Goal: Task Accomplishment & Management: Complete application form

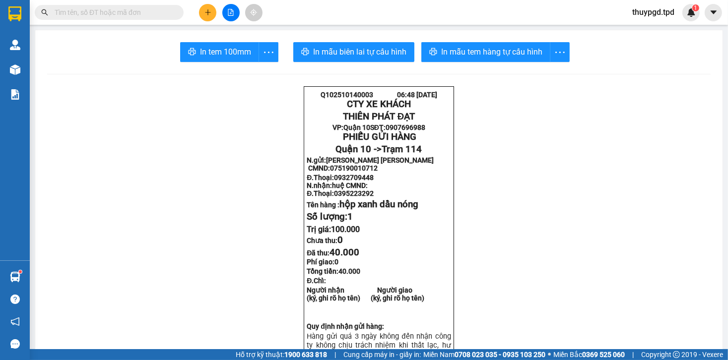
click at [171, 10] on input "text" at bounding box center [113, 12] width 117 height 11
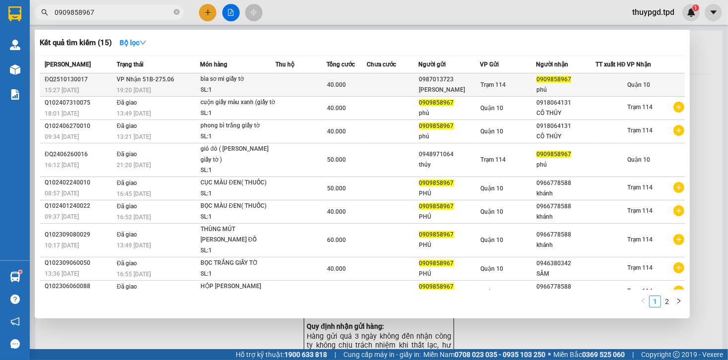
type input "0909858967"
click at [335, 90] on div "40.000" at bounding box center [346, 84] width 39 height 11
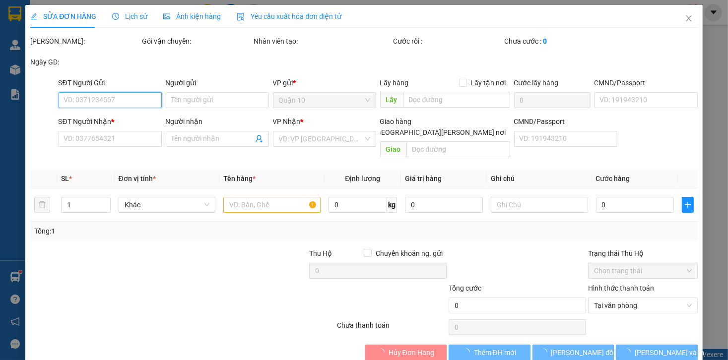
type input "0987013723"
type input "VÂN ANH"
type input "0909858967"
type input "phú"
type input "40.000"
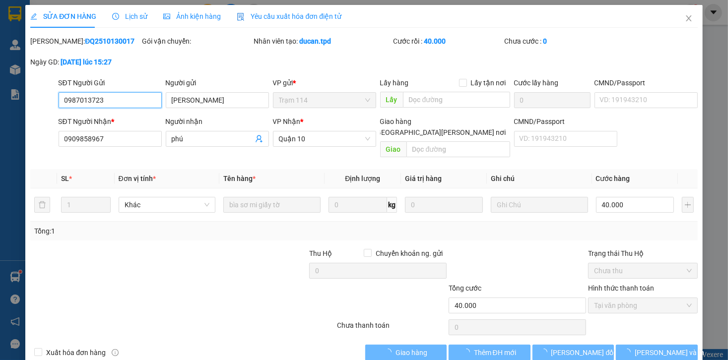
scroll to position [8, 0]
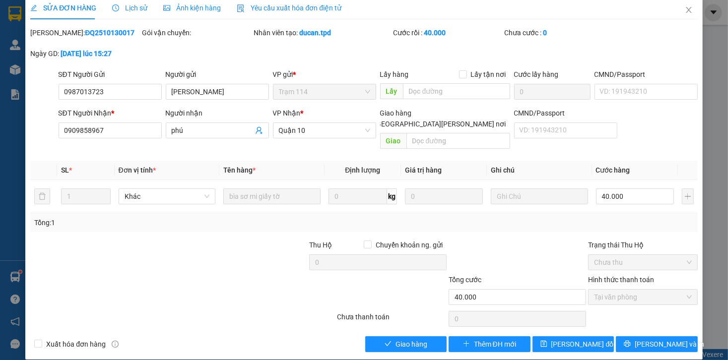
click at [382, 324] on div "Total Paid Fee 40.000 Total UnPaid Fee 0 Cash Collection Total Fee Mã ĐH: ĐQ251…" at bounding box center [363, 189] width 667 height 325
click at [383, 336] on button "Giao hàng" at bounding box center [406, 344] width 82 height 16
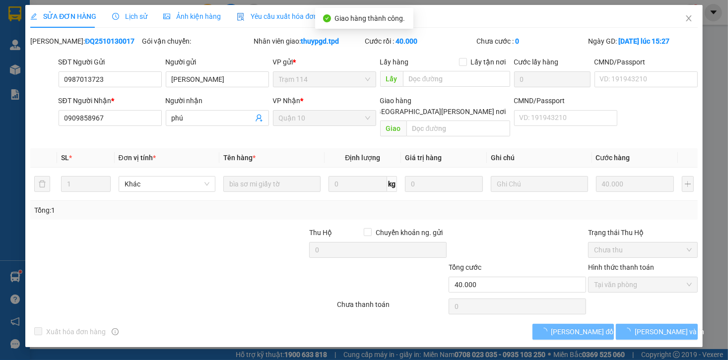
scroll to position [0, 0]
click at [630, 328] on icon "printer" at bounding box center [626, 331] width 7 height 7
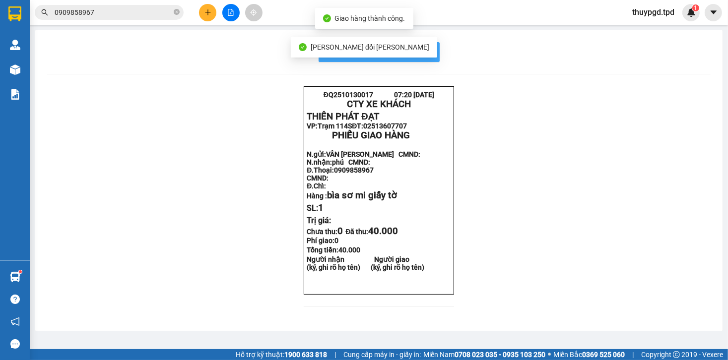
click at [430, 58] on button "In mẫu biên lai tự cấu hình" at bounding box center [378, 52] width 121 height 20
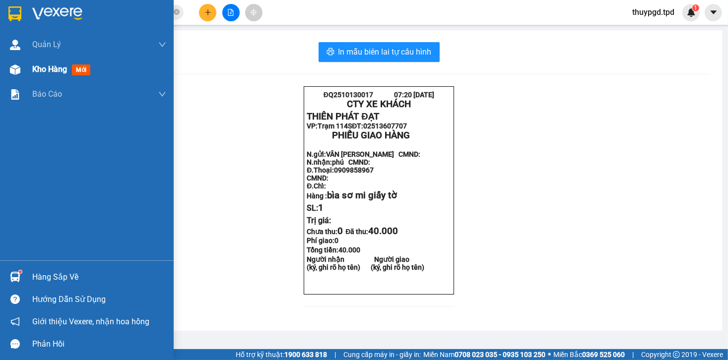
click at [87, 69] on span "mới" at bounding box center [81, 69] width 18 height 11
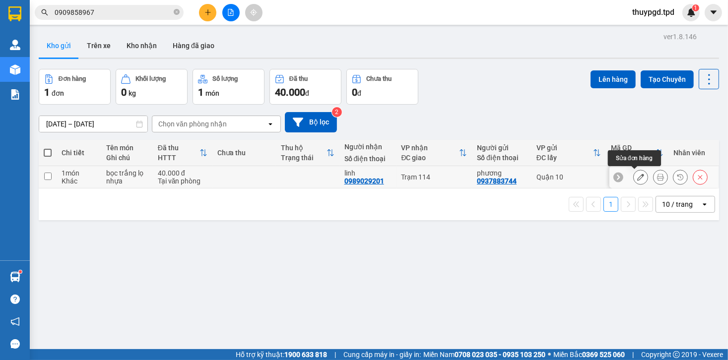
click at [657, 175] on icon at bounding box center [660, 177] width 7 height 7
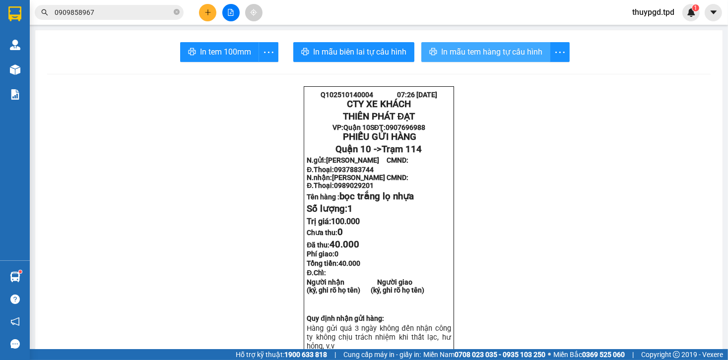
click at [453, 53] on span "In mẫu tem hàng tự cấu hình" at bounding box center [491, 52] width 101 height 12
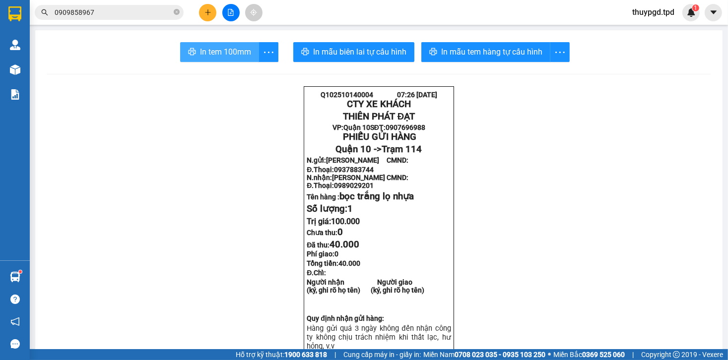
click at [201, 49] on span "In tem 100mm" at bounding box center [225, 52] width 51 height 12
click at [175, 12] on icon "close-circle" at bounding box center [177, 12] width 6 height 6
click at [175, 12] on span at bounding box center [177, 12] width 6 height 11
click at [100, 9] on input "text" at bounding box center [113, 12] width 117 height 11
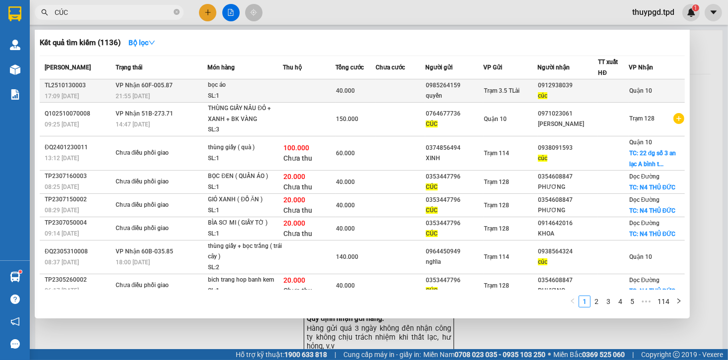
type input "CÚC"
click at [228, 92] on div "SL: 1" at bounding box center [245, 96] width 74 height 11
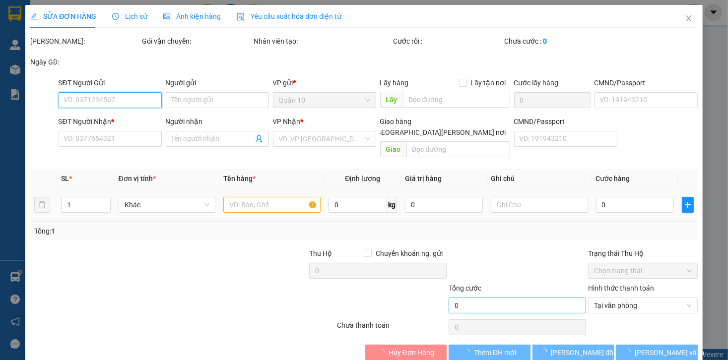
type input "0985264159"
type input "quyền"
type input "0912938039"
type input "cúc"
type input "40.000"
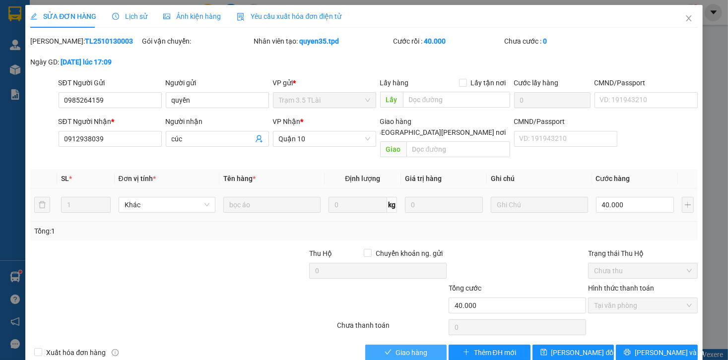
click at [397, 347] on span "Giao hàng" at bounding box center [411, 352] width 32 height 11
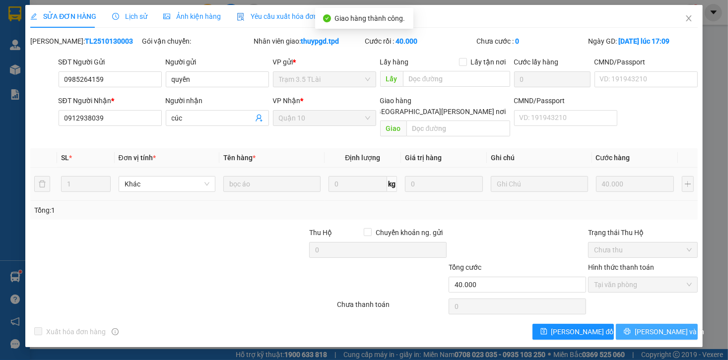
click at [674, 326] on span "[PERSON_NAME] và In" at bounding box center [668, 331] width 69 height 11
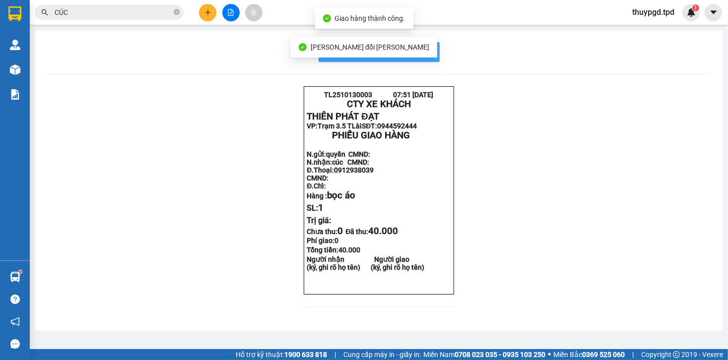
drag, startPoint x: 427, startPoint y: 53, endPoint x: 447, endPoint y: 65, distance: 23.7
click at [427, 52] on span "In mẫu biên lai tự cấu hình" at bounding box center [384, 52] width 93 height 12
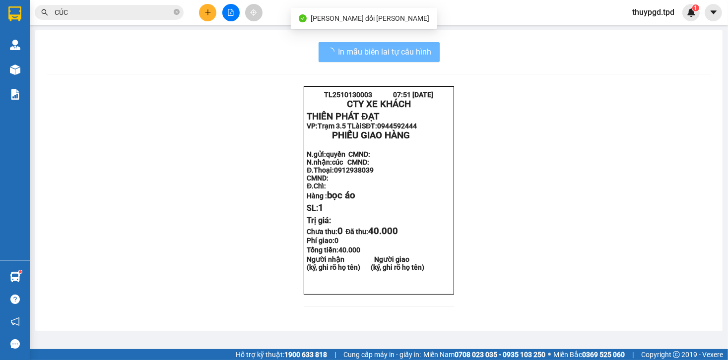
click at [553, 274] on div "TL2510130003 07:51 14-10-2025 CTY XE KHÁCH THIÊN PHÁT ĐẠT VP: Trạm 3.5 TLài SĐ…" at bounding box center [378, 202] width 663 height 233
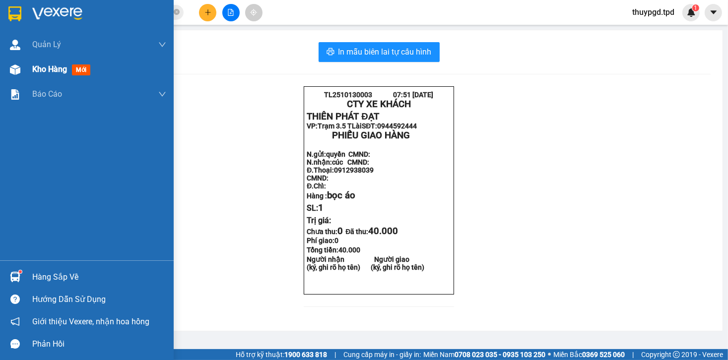
click at [14, 65] on img at bounding box center [15, 69] width 10 height 10
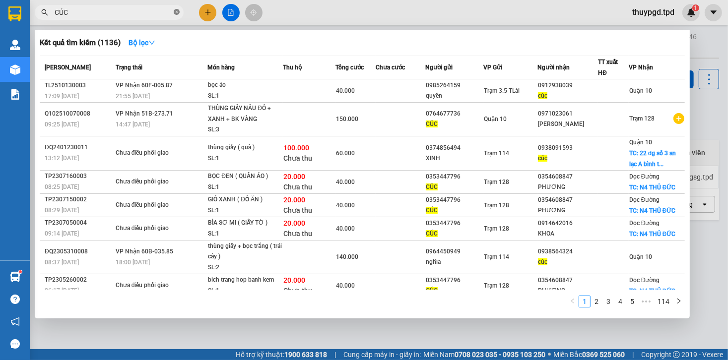
click at [178, 11] on icon "close-circle" at bounding box center [177, 12] width 6 height 6
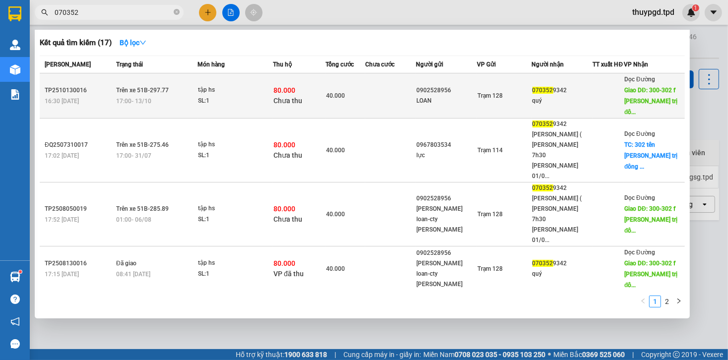
type input "070352"
click at [269, 97] on div "SL: 1" at bounding box center [235, 101] width 74 height 11
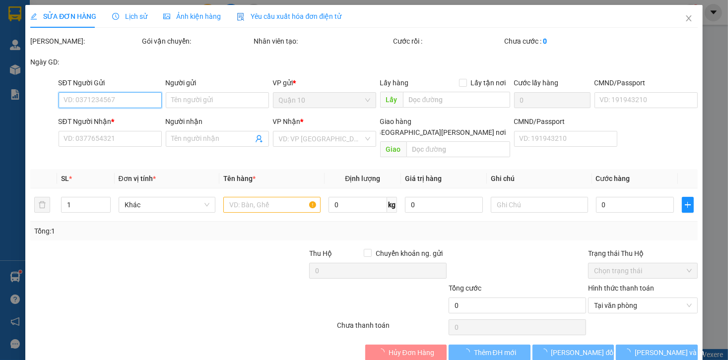
type input "0902528956"
type input "LOAN"
type input "0703529342"
type input "quý"
type input "300-302 f bình trị đông b bình tân"
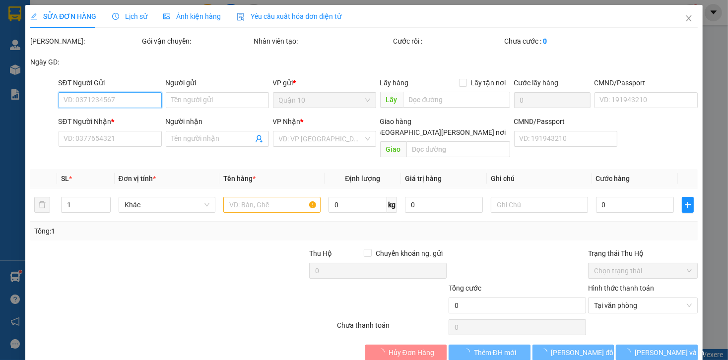
type input "40.000"
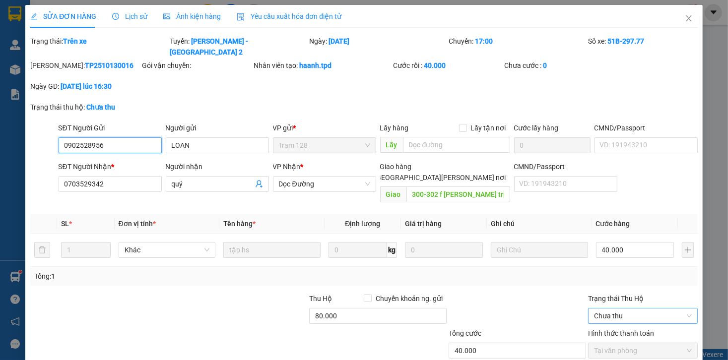
click at [626, 308] on span "Chưa thu" at bounding box center [643, 315] width 98 height 15
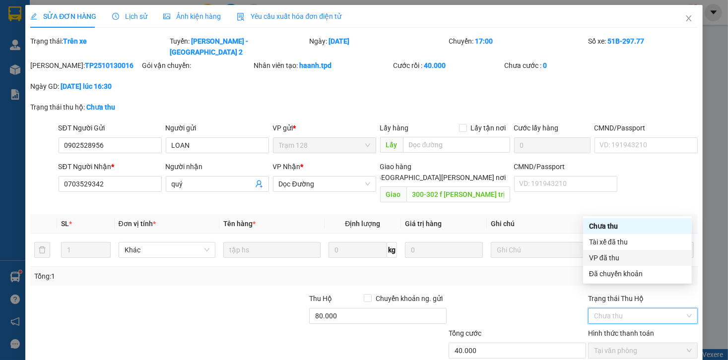
click at [612, 254] on div "VP đã thu" at bounding box center [637, 257] width 97 height 11
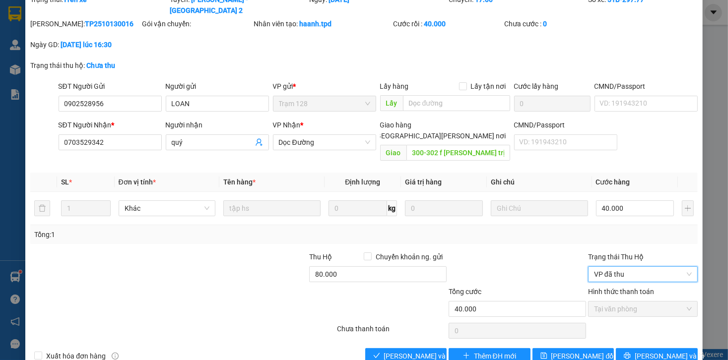
scroll to position [43, 0]
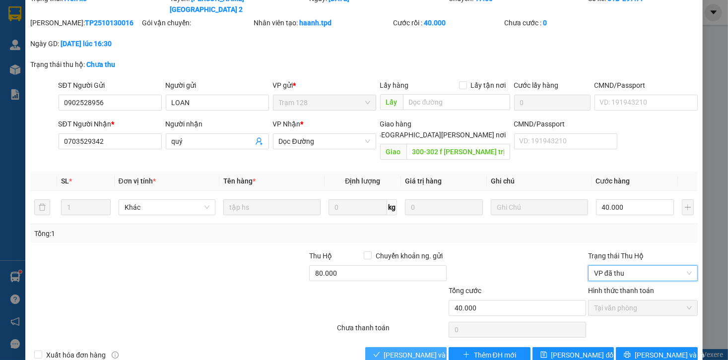
click at [396, 350] on span "[PERSON_NAME] và Giao hàng" at bounding box center [451, 355] width 134 height 11
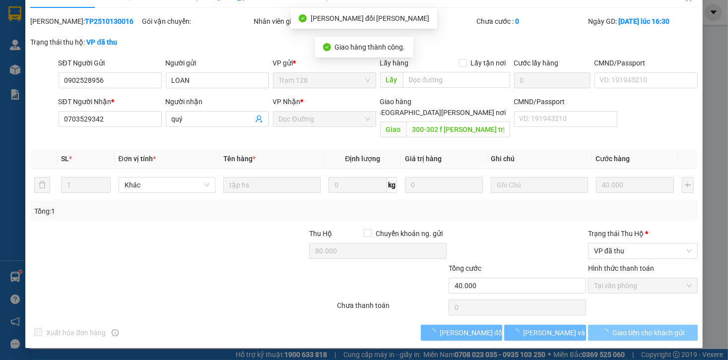
scroll to position [8, 0]
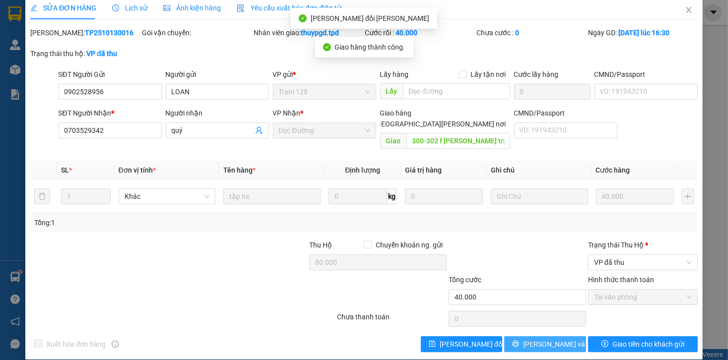
click at [560, 336] on button "[PERSON_NAME] và In" at bounding box center [545, 344] width 82 height 16
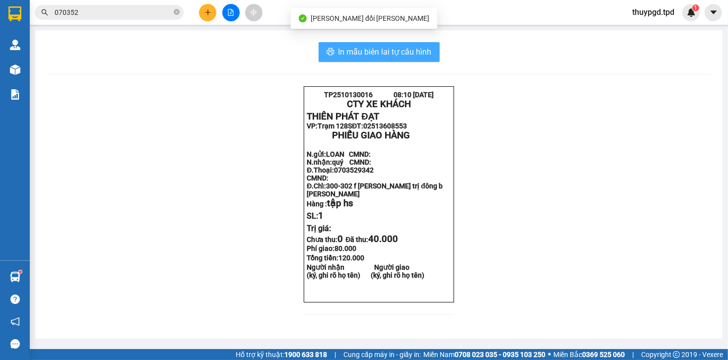
click at [426, 51] on span "In mẫu biên lai tự cấu hình" at bounding box center [384, 52] width 93 height 12
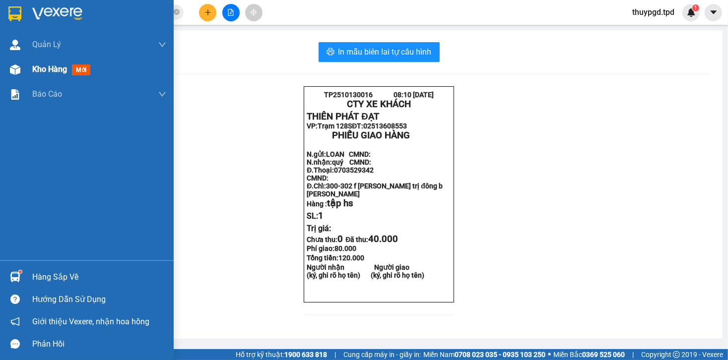
click at [11, 71] on img at bounding box center [15, 69] width 10 height 10
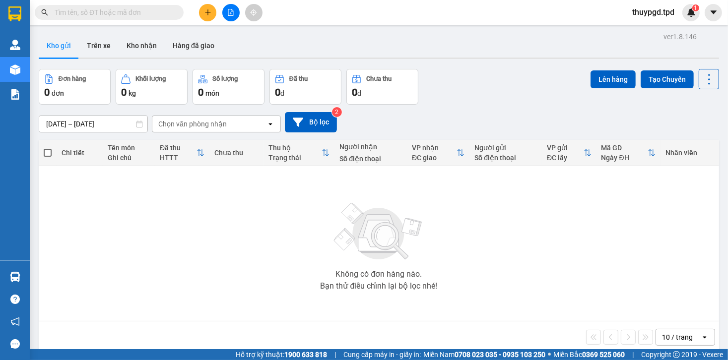
click at [134, 15] on input "text" at bounding box center [113, 12] width 117 height 11
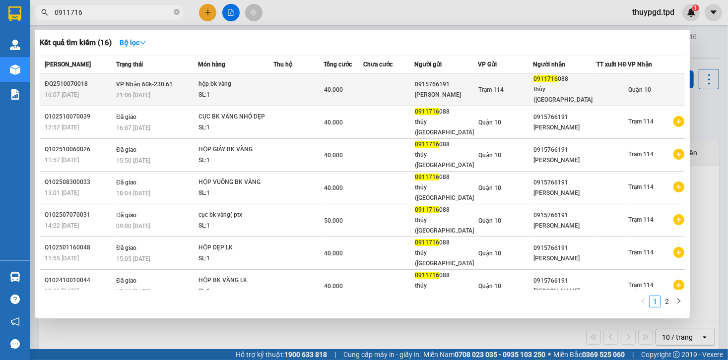
type input "0911716"
click at [378, 95] on td at bounding box center [388, 89] width 51 height 33
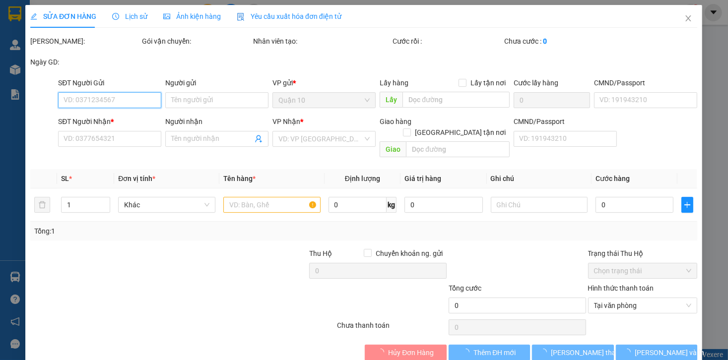
type input "0915766191"
type input "TRẦN NGỌC SƠN"
type input "0911716088"
type input "thủy (nhật"
type input "40.000"
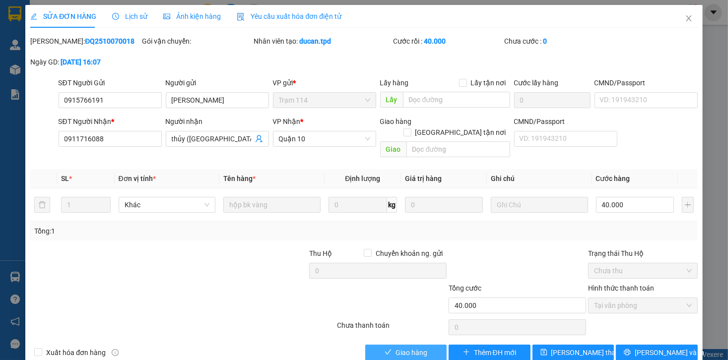
click at [400, 347] on span "Giao hàng" at bounding box center [411, 352] width 32 height 11
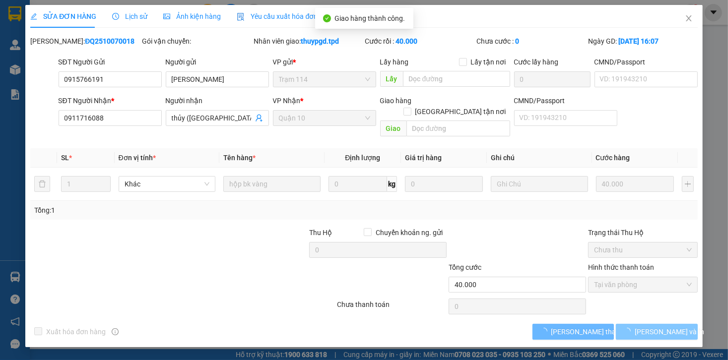
click at [659, 326] on span "[PERSON_NAME] và In" at bounding box center [668, 331] width 69 height 11
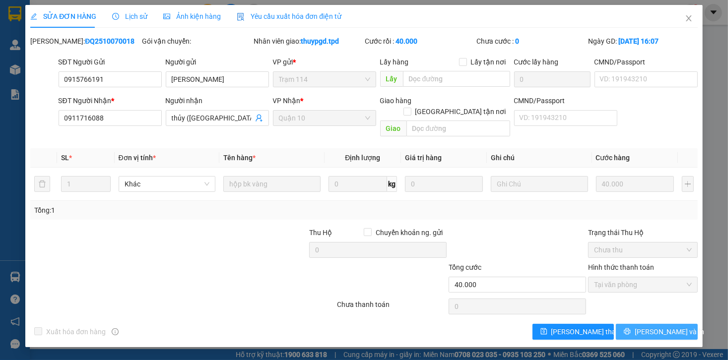
click at [660, 326] on span "[PERSON_NAME] và In" at bounding box center [668, 331] width 69 height 11
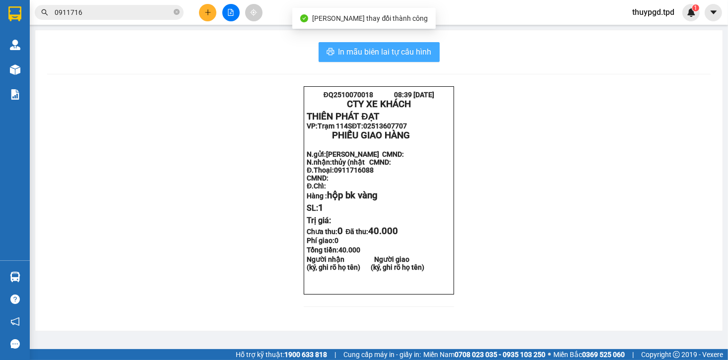
click at [405, 45] on button "In mẫu biên lai tự cấu hình" at bounding box center [378, 52] width 121 height 20
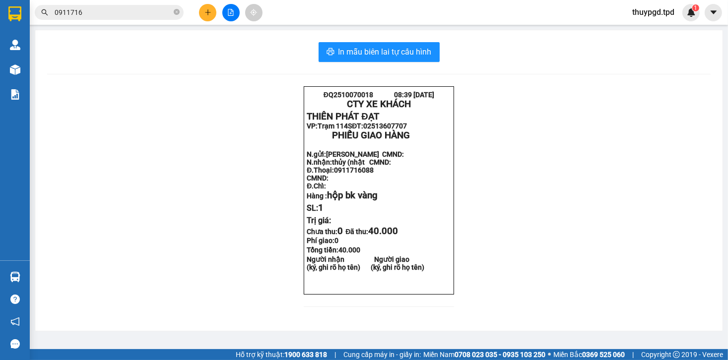
click at [203, 9] on button at bounding box center [207, 12] width 17 height 17
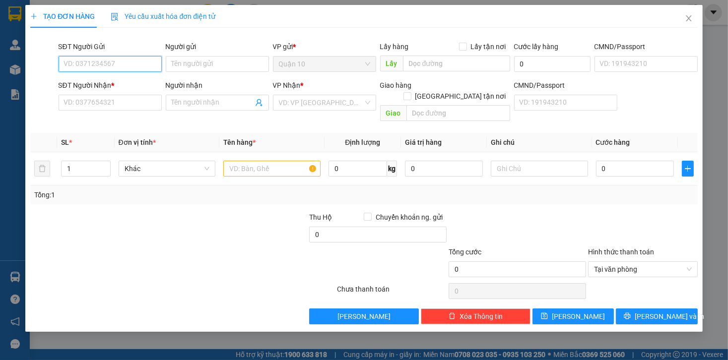
click at [109, 63] on input "SĐT Người Gửi" at bounding box center [110, 64] width 103 height 16
click at [117, 85] on div "0906835137 - cty xp" at bounding box center [109, 83] width 91 height 11
type input "0906835137"
type input "cty xp"
type input "079061014877"
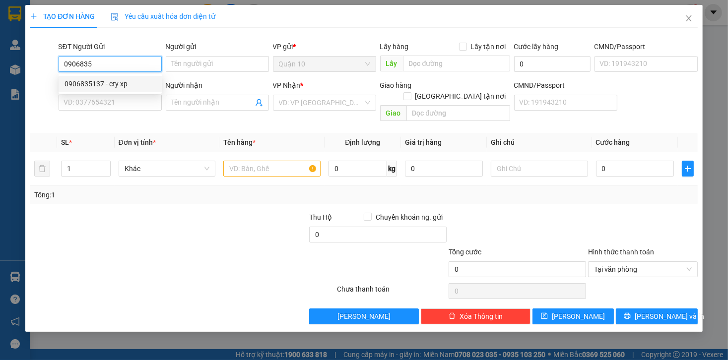
type input "0908967087"
type input "ĐỨC TRUNG"
type input "0906835137"
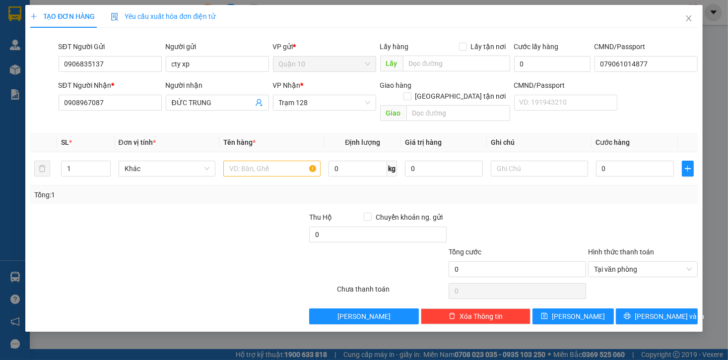
click at [169, 225] on div at bounding box center [238, 229] width 139 height 35
click at [259, 103] on icon "user-add" at bounding box center [258, 102] width 6 height 7
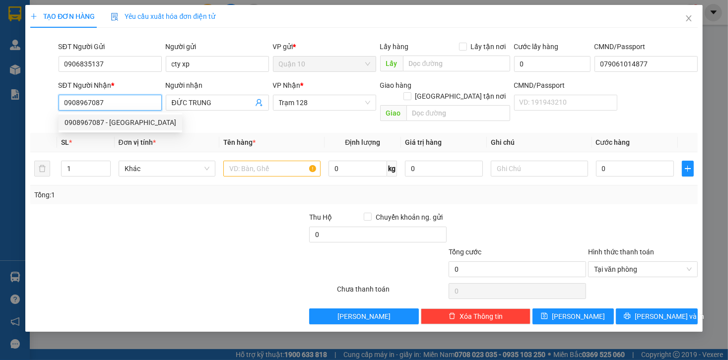
drag, startPoint x: 122, startPoint y: 106, endPoint x: 52, endPoint y: 104, distance: 70.0
click at [52, 104] on div "SĐT Người Nhận * 0908967087 Người nhận ĐỨC TRUNG VP Nhận * Trạm 128 Giao hàng G…" at bounding box center [363, 103] width 669 height 46
click at [88, 119] on div "0985619302 - bách việt" at bounding box center [109, 122] width 91 height 11
type input "0985619302"
type input "bách việt"
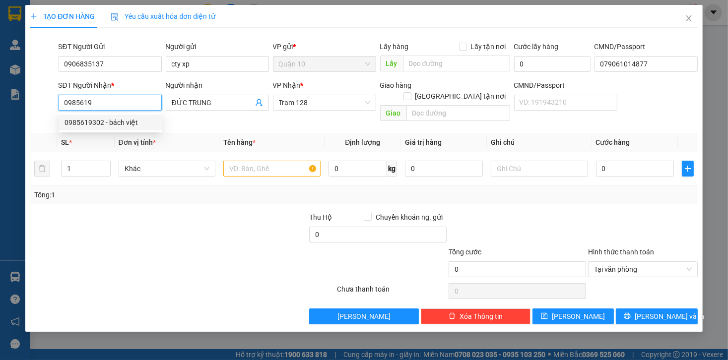
type input "KM 105"
type input "0985619302"
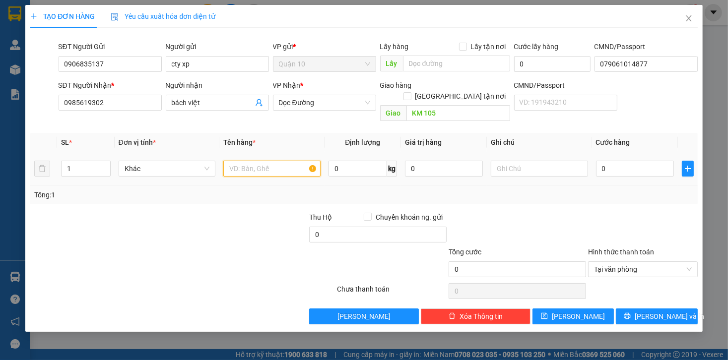
click at [266, 161] on input "text" at bounding box center [271, 169] width 97 height 16
drag, startPoint x: 108, startPoint y: 61, endPoint x: 49, endPoint y: 58, distance: 59.1
click at [49, 58] on div "SĐT Người Gửi 0906835137 0906835137 Người gửi cty xp VP gửi * Quận 10 Lấy hàng …" at bounding box center [363, 58] width 669 height 35
click at [273, 161] on input "text" at bounding box center [271, 169] width 97 height 16
type input "THÙNG( LK MÁY TÍNH)"
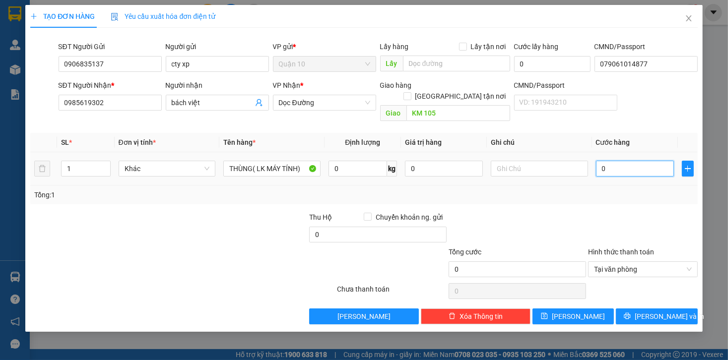
click at [628, 161] on input "0" at bounding box center [635, 169] width 78 height 16
type input "5"
type input "50"
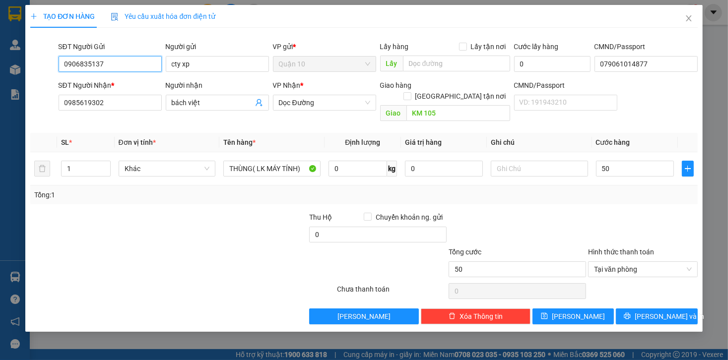
type input "50.000"
drag, startPoint x: 106, startPoint y: 61, endPoint x: 53, endPoint y: 56, distance: 53.4
click at [53, 56] on div "SĐT Người Gửi 0906835137 0906835137 Người gửi cty xp VP gửi * Quận 10 Lấy hàng …" at bounding box center [363, 58] width 669 height 35
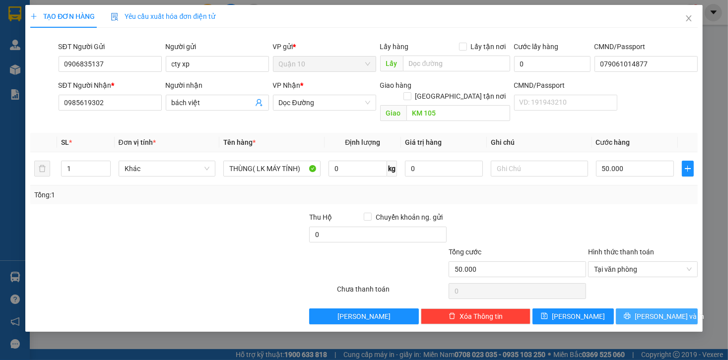
click at [649, 311] on span "[PERSON_NAME] và In" at bounding box center [668, 316] width 69 height 11
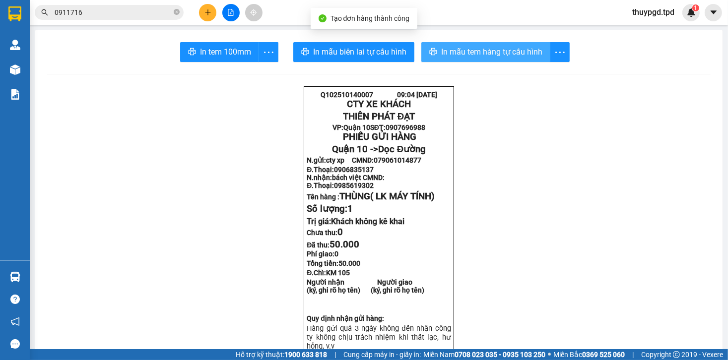
drag, startPoint x: 468, startPoint y: 53, endPoint x: 463, endPoint y: 55, distance: 5.1
click at [468, 52] on span "In mẫu tem hàng tự cấu hình" at bounding box center [491, 52] width 101 height 12
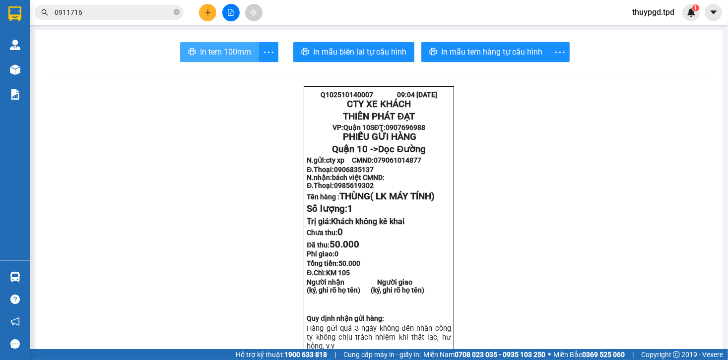
click at [200, 50] on span "In tem 100mm" at bounding box center [225, 52] width 51 height 12
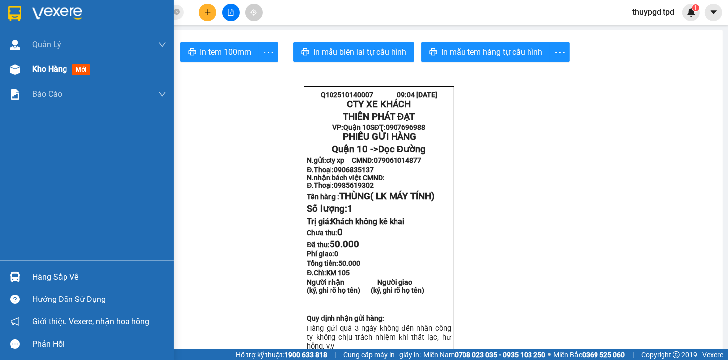
click at [22, 70] on div at bounding box center [14, 69] width 17 height 17
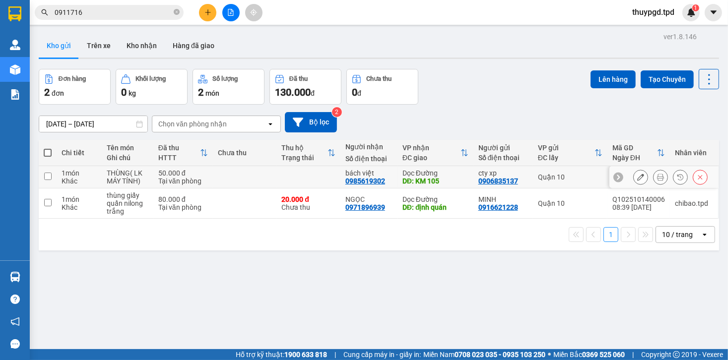
click at [637, 176] on icon at bounding box center [640, 177] width 7 height 7
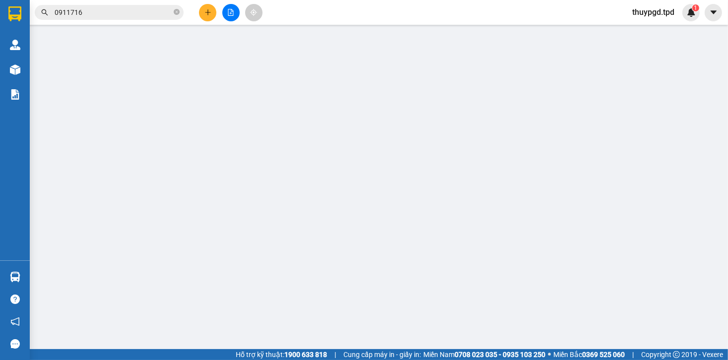
type input "0906835137"
type input "cty xp"
type input "079061014877"
type input "0985619302"
type input "bách việt"
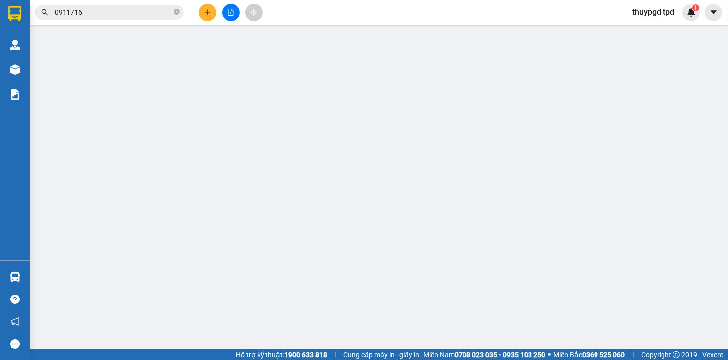
type input "KM 105"
type input "50.000"
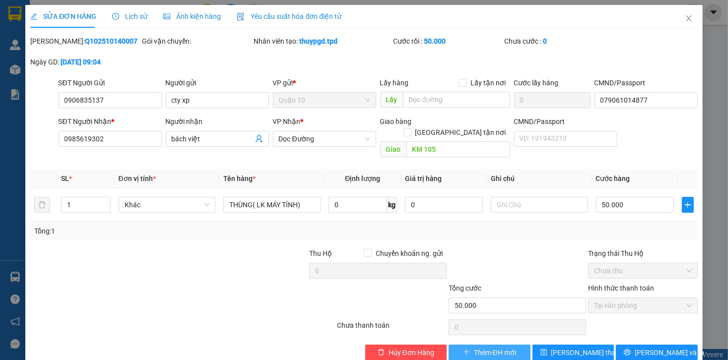
click at [486, 347] on span "Thêm ĐH mới" at bounding box center [495, 352] width 42 height 11
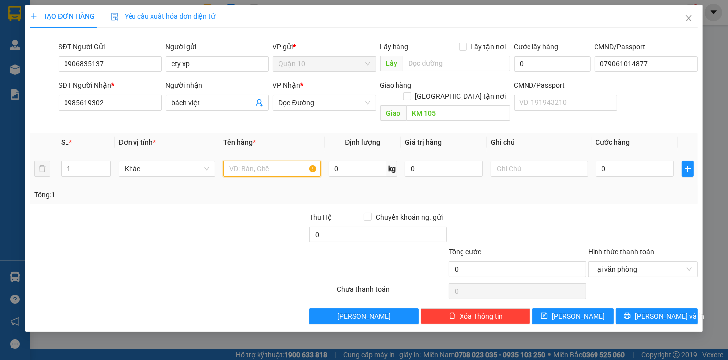
click at [280, 161] on input "text" at bounding box center [271, 169] width 97 height 16
type input "THÙNG ( LK MÁY TÍNH)"
type input "5"
type input "50"
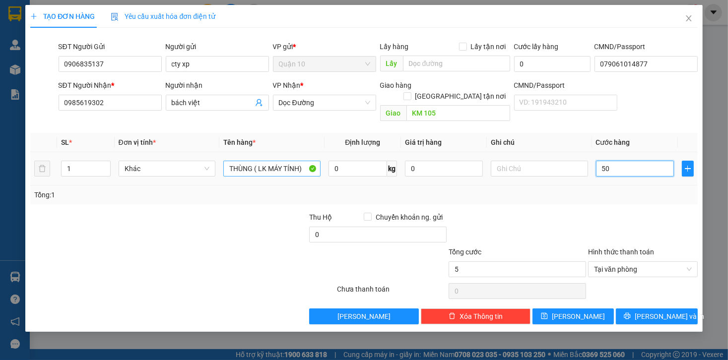
type input "50"
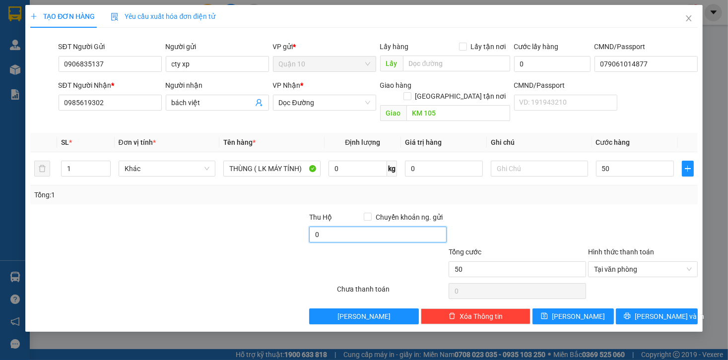
type input "50.000"
click at [329, 227] on input "0" at bounding box center [377, 235] width 137 height 16
type input "10.000"
click at [537, 212] on div at bounding box center [516, 229] width 139 height 35
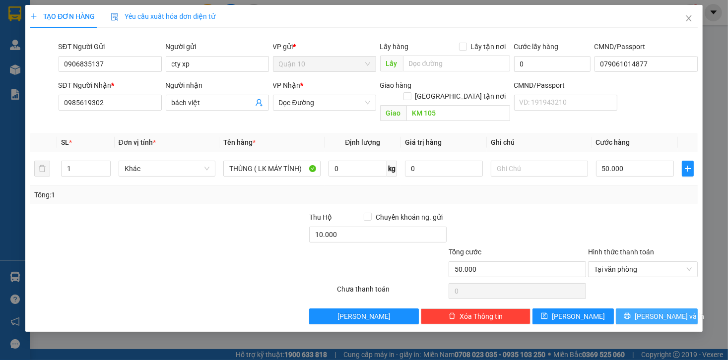
click at [646, 308] on button "[PERSON_NAME] và In" at bounding box center [656, 316] width 82 height 16
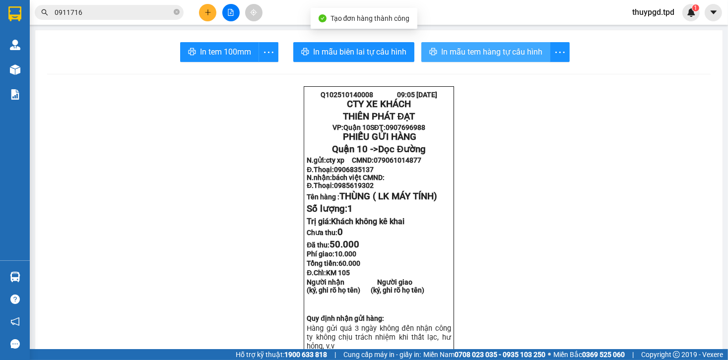
click at [478, 57] on span "In mẫu tem hàng tự cấu hình" at bounding box center [491, 52] width 101 height 12
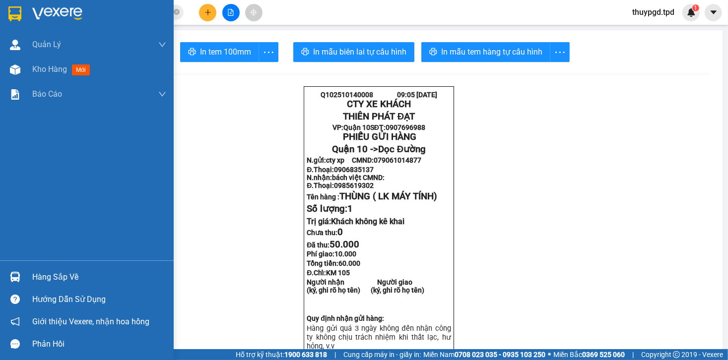
drag, startPoint x: 14, startPoint y: 69, endPoint x: 129, endPoint y: 112, distance: 122.7
click at [14, 68] on img at bounding box center [15, 69] width 10 height 10
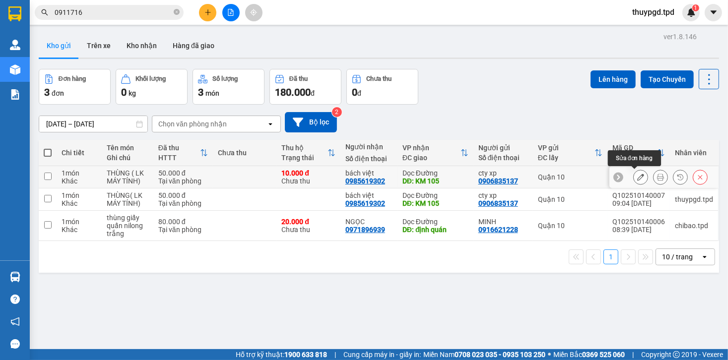
click at [639, 174] on button at bounding box center [640, 177] width 14 height 17
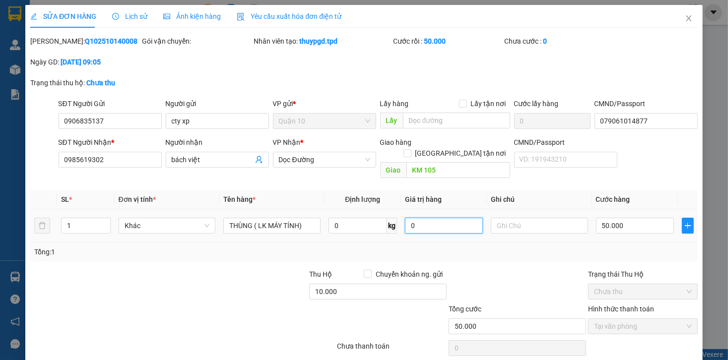
click at [441, 221] on input "0" at bounding box center [444, 226] width 78 height 16
type input "2.000.000"
click at [523, 246] on div "Tổng: 1" at bounding box center [363, 251] width 659 height 11
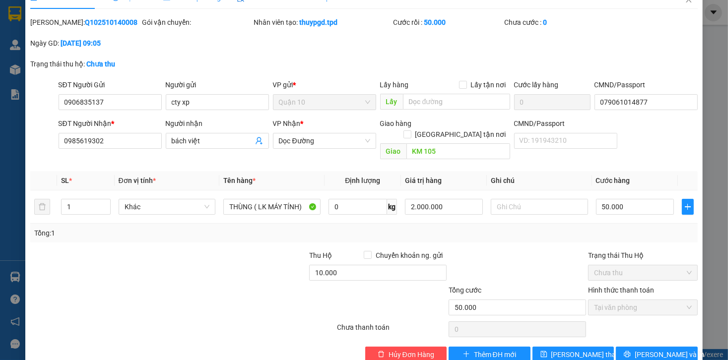
scroll to position [29, 0]
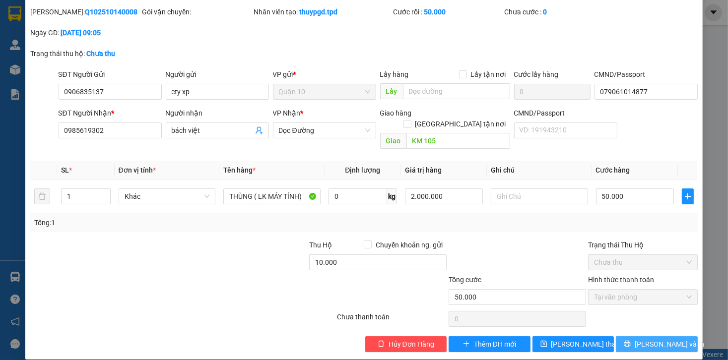
click at [643, 339] on span "[PERSON_NAME] và In" at bounding box center [668, 344] width 69 height 11
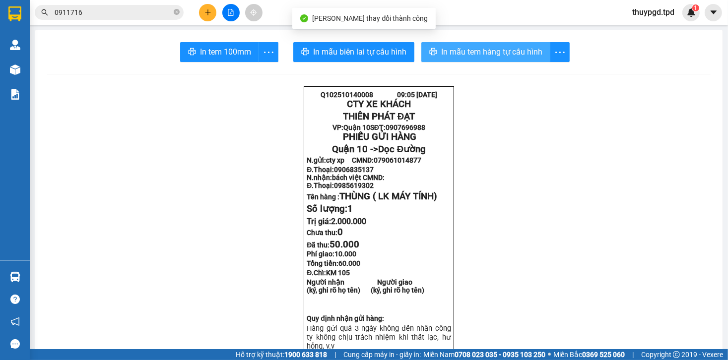
click at [519, 49] on span "In mẫu tem hàng tự cấu hình" at bounding box center [491, 52] width 101 height 12
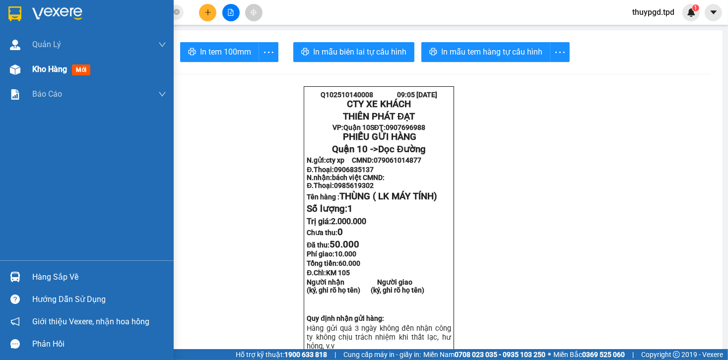
click at [21, 67] on div at bounding box center [14, 69] width 17 height 17
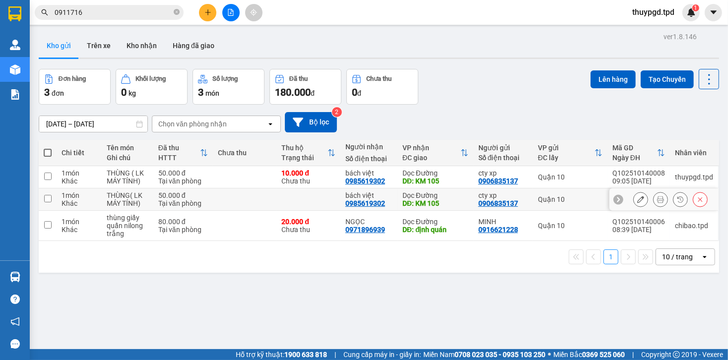
click at [696, 199] on icon at bounding box center [699, 199] width 7 height 7
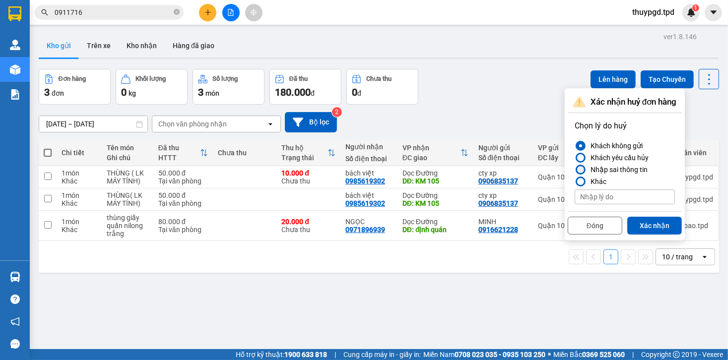
click at [583, 169] on div at bounding box center [580, 169] width 7 height 7
click at [574, 170] on input "Nhập sai thông tin" at bounding box center [574, 170] width 0 height 0
click at [655, 226] on button "Xác nhận" at bounding box center [654, 226] width 55 height 18
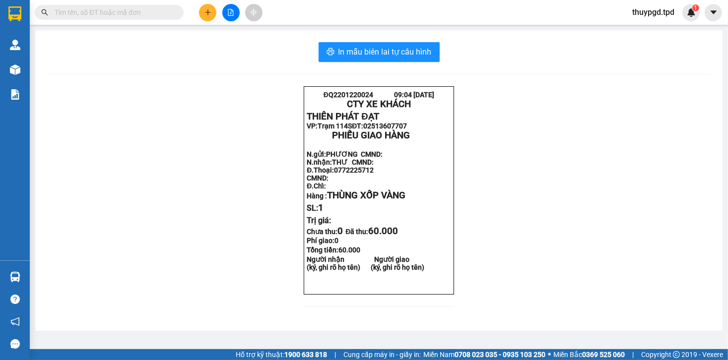
click at [109, 11] on input "text" at bounding box center [113, 12] width 117 height 11
paste input "0906835137"
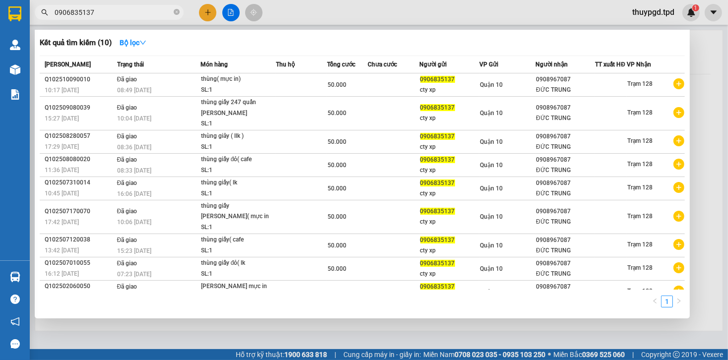
type input "0906835137"
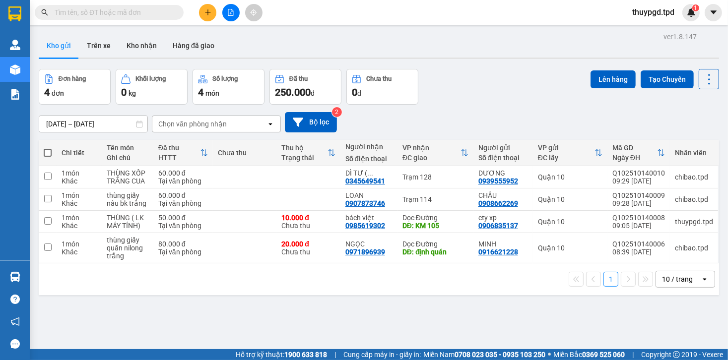
click at [47, 152] on span at bounding box center [48, 153] width 8 height 8
click at [48, 148] on input "checkbox" at bounding box center [48, 148] width 0 height 0
checkbox input "true"
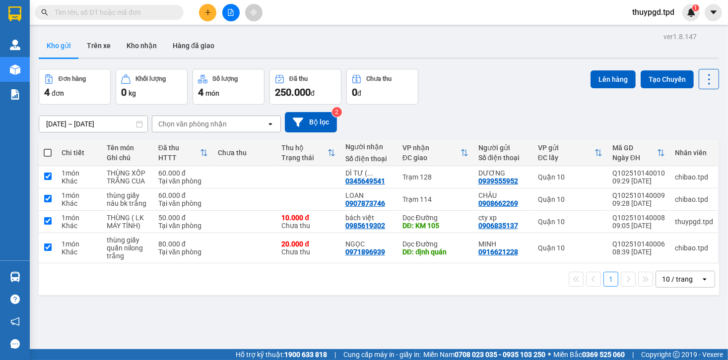
checkbox input "true"
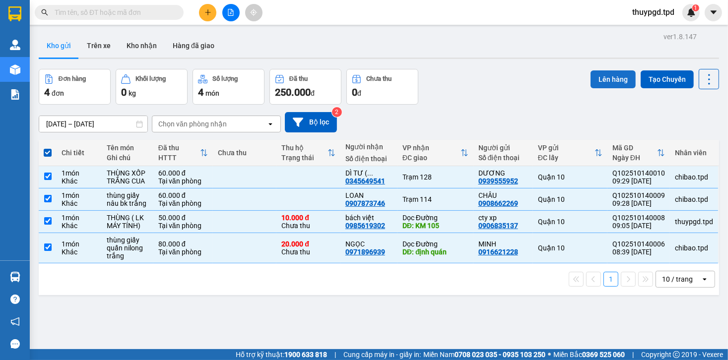
click at [599, 77] on button "Lên hàng" at bounding box center [612, 79] width 45 height 18
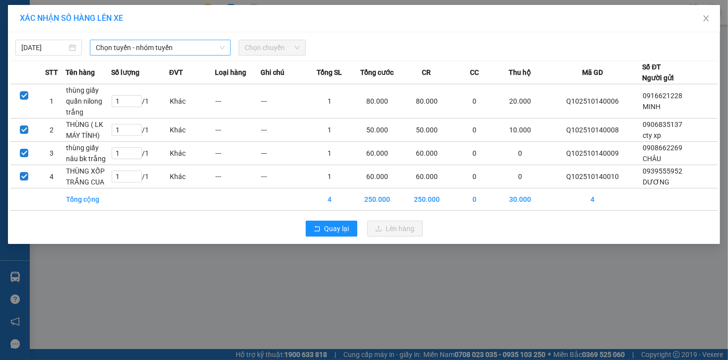
click at [205, 46] on span "Chọn tuyến - nhóm tuyến" at bounding box center [160, 47] width 129 height 15
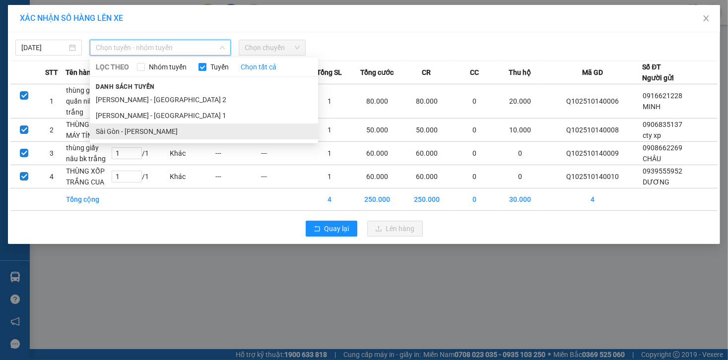
click at [153, 129] on li "Sài Gòn - [PERSON_NAME]" at bounding box center [204, 131] width 228 height 16
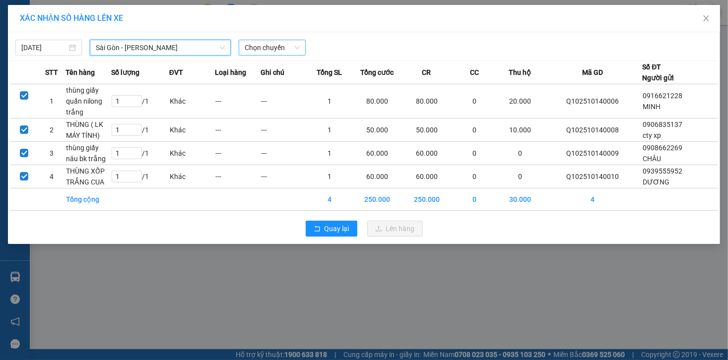
click at [269, 44] on span "Chọn chuyến" at bounding box center [271, 47] width 55 height 15
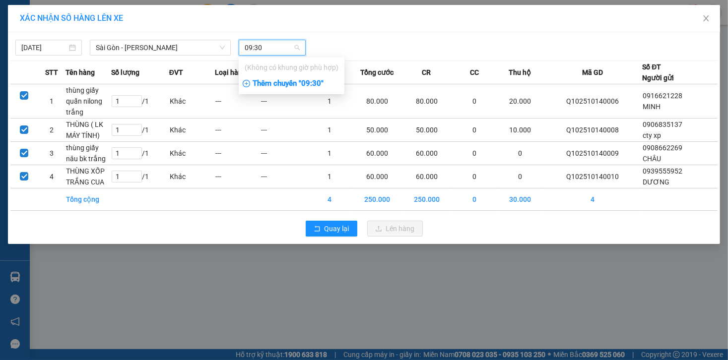
type input "09:30"
click at [309, 81] on div "Thêm chuyến " 09:30 "" at bounding box center [292, 83] width 106 height 17
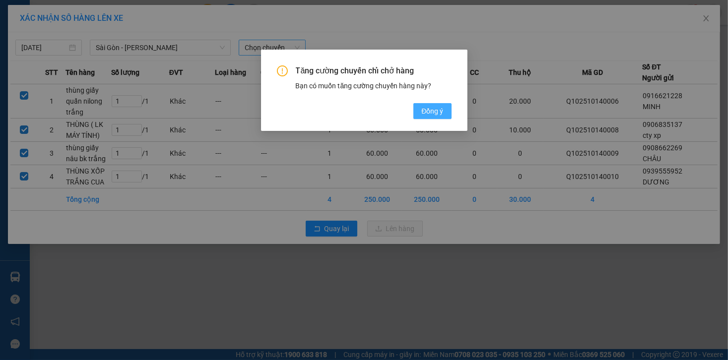
click at [421, 111] on button "Đồng ý" at bounding box center [432, 111] width 38 height 16
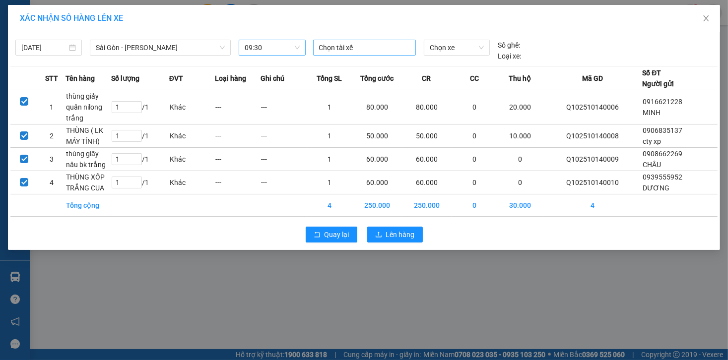
click at [391, 48] on div at bounding box center [364, 48] width 98 height 12
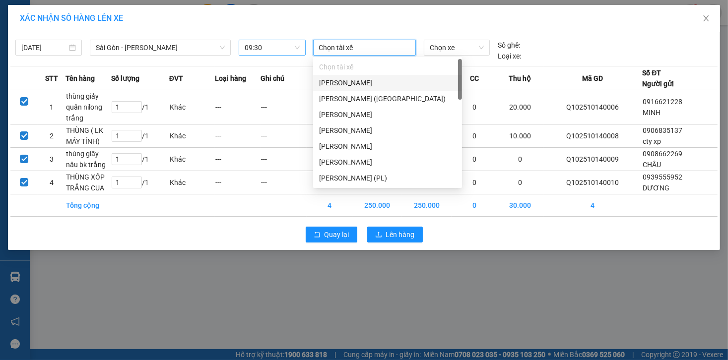
type input "D"
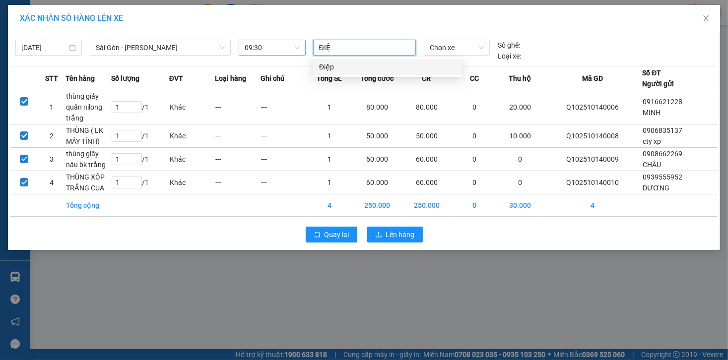
type input "ĐIỆP"
click at [369, 72] on div "Điệp" at bounding box center [387, 66] width 137 height 11
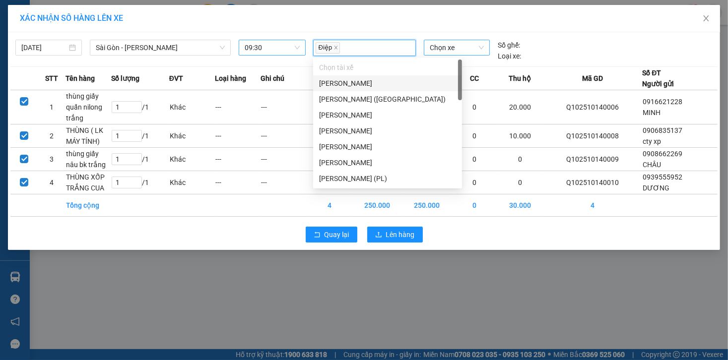
click at [456, 46] on span "Chọn xe" at bounding box center [456, 47] width 54 height 15
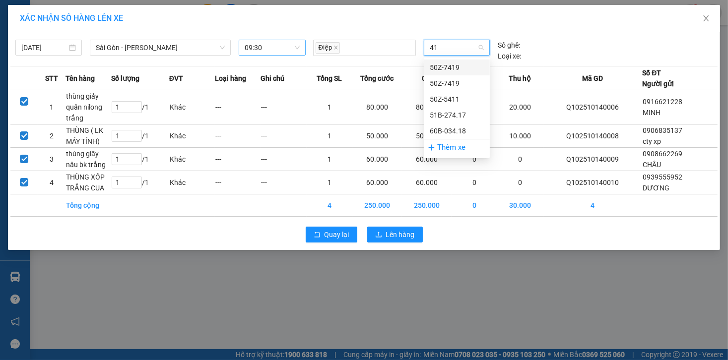
type input "417"
click at [448, 65] on div "51B-274.17" at bounding box center [456, 67] width 54 height 11
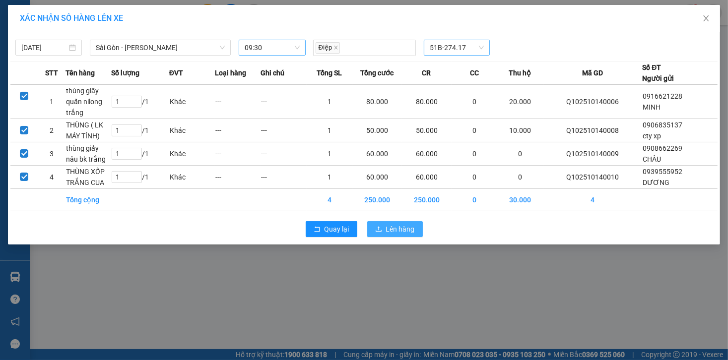
click at [387, 229] on span "Lên hàng" at bounding box center [400, 229] width 29 height 11
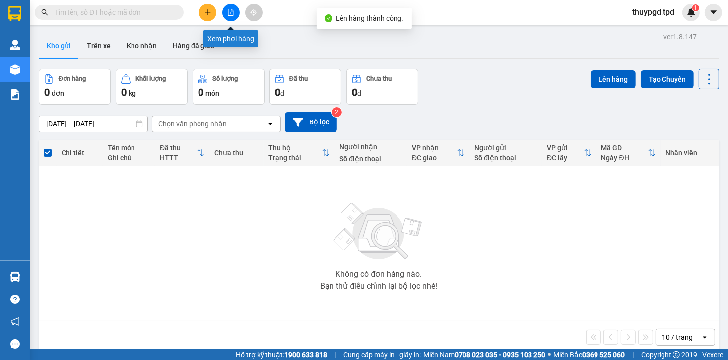
click at [225, 4] on button at bounding box center [230, 12] width 17 height 17
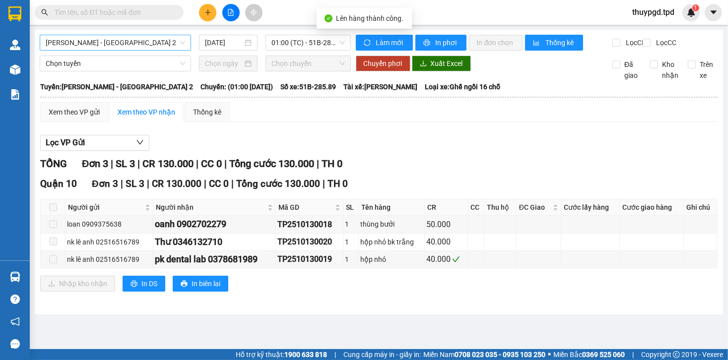
click at [123, 47] on span "[PERSON_NAME] - [GEOGRAPHIC_DATA] 2" at bounding box center [115, 42] width 139 height 15
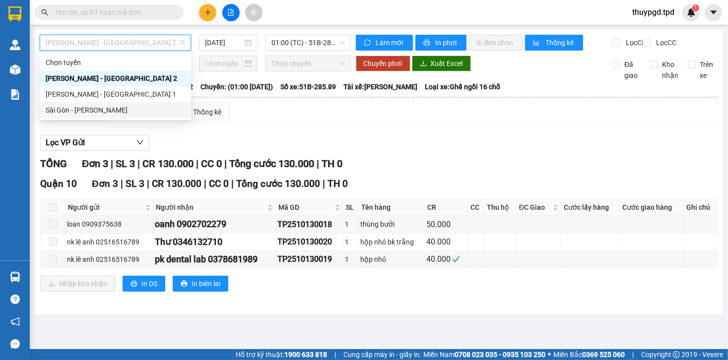
click at [110, 111] on div "Sài Gòn - [PERSON_NAME]" at bounding box center [115, 110] width 139 height 11
type input "[DATE]"
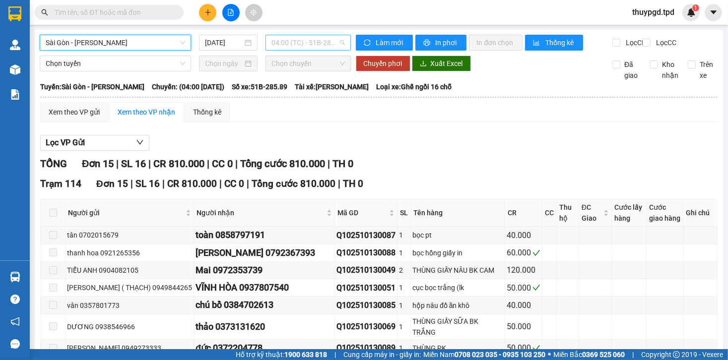
drag, startPoint x: 315, startPoint y: 39, endPoint x: 313, endPoint y: 48, distance: 9.3
click at [316, 39] on span "04:00 (TC) - 51B-285.89" at bounding box center [307, 42] width 73 height 15
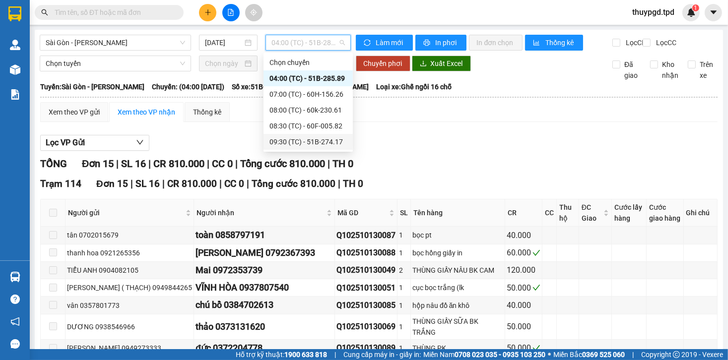
click at [314, 145] on div "09:30 (TC) - 51B-274.17" at bounding box center [307, 141] width 77 height 11
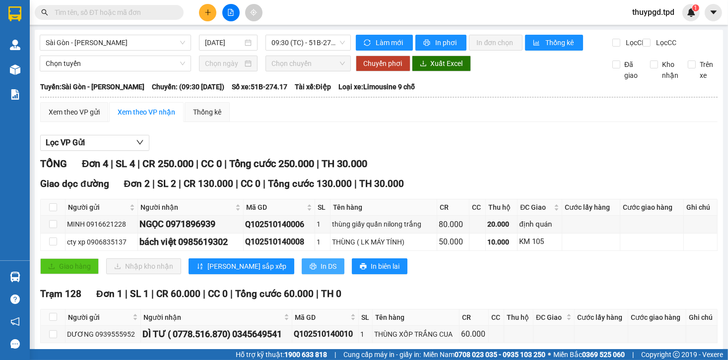
click at [320, 272] on span "In DS" at bounding box center [328, 266] width 16 height 11
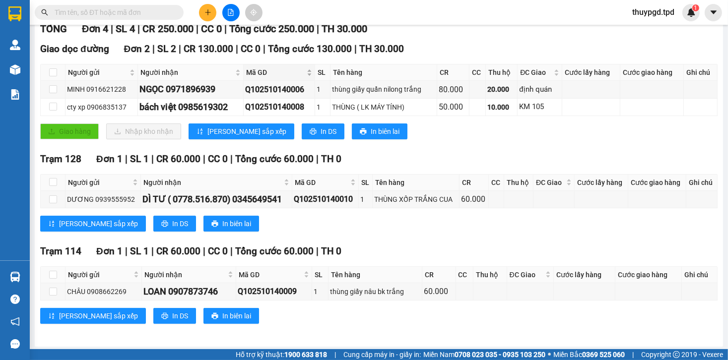
scroll to position [144, 0]
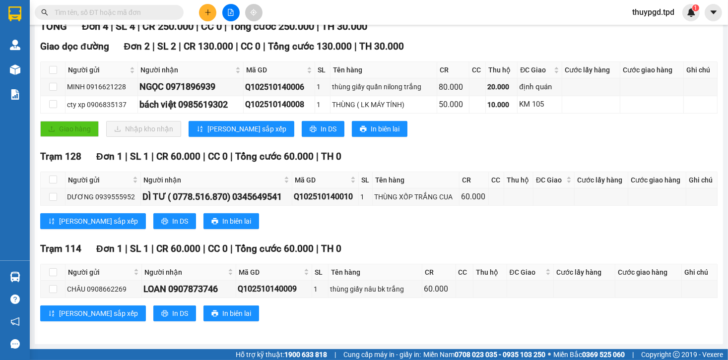
click at [126, 20] on div "Kết quả tìm kiếm ( 0 ) Bộ lọc No Data" at bounding box center [96, 12] width 193 height 17
click at [130, 12] on input "text" at bounding box center [113, 12] width 117 height 11
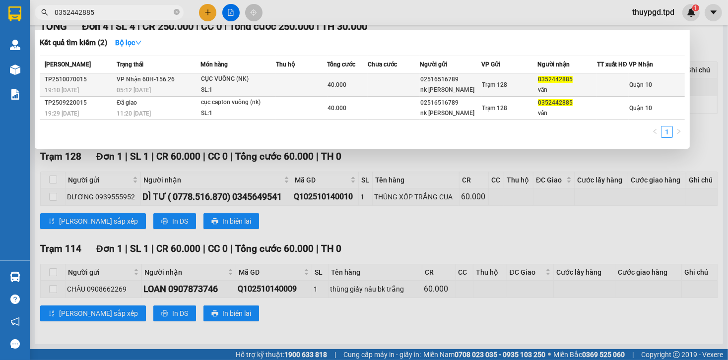
type input "0352442885"
click at [186, 83] on td "VP Nhận 60H-156.26 05:12 [DATE]" at bounding box center [158, 84] width 86 height 23
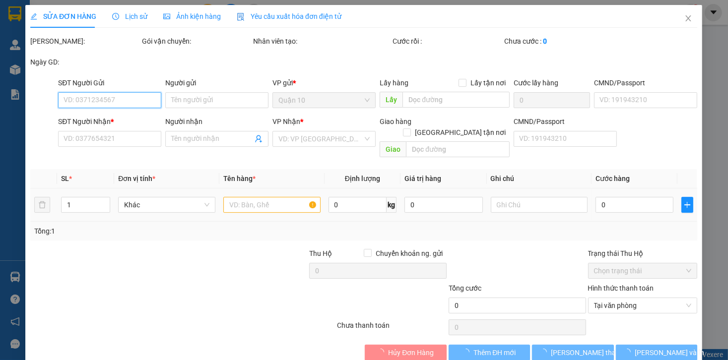
type input "02516516789"
type input "nk [PERSON_NAME]"
type input "0352442885"
type input "vân"
type input "460968000724"
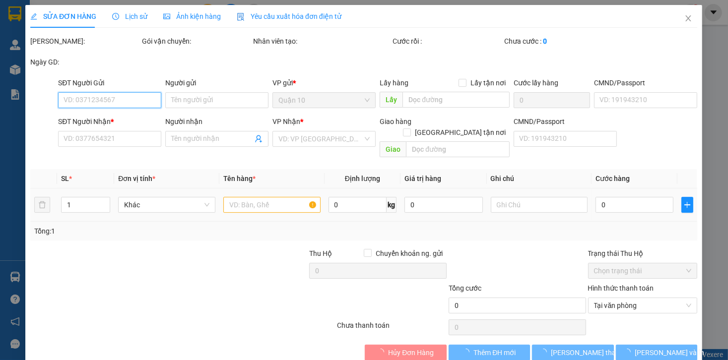
type input "40.000"
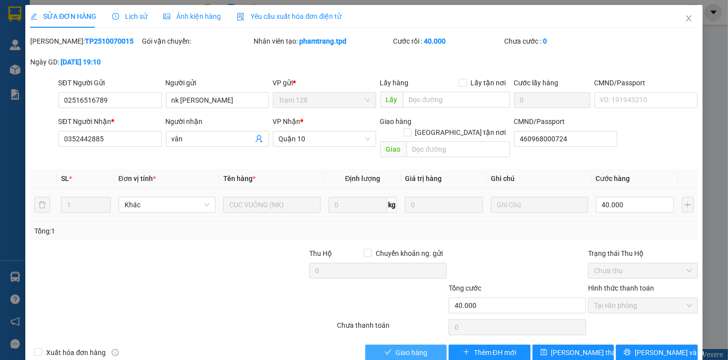
click at [405, 347] on span "Giao hàng" at bounding box center [411, 352] width 32 height 11
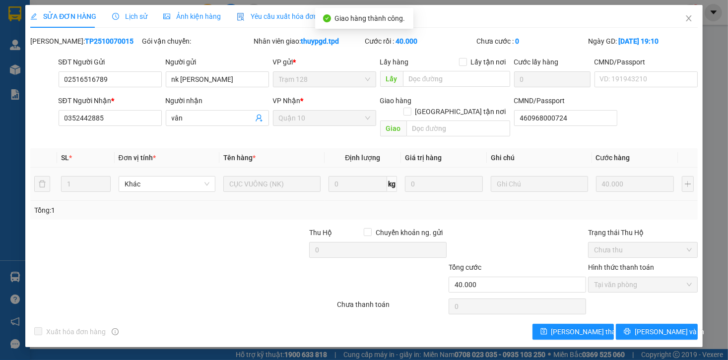
click at [653, 340] on div "SỬA ĐƠN HÀNG Lịch sử Ảnh kiện hàng Yêu cầu xuất hóa đơn điện tử Total Paid Fee …" at bounding box center [364, 180] width 728 height 360
click at [657, 326] on span "[PERSON_NAME] và In" at bounding box center [668, 331] width 69 height 11
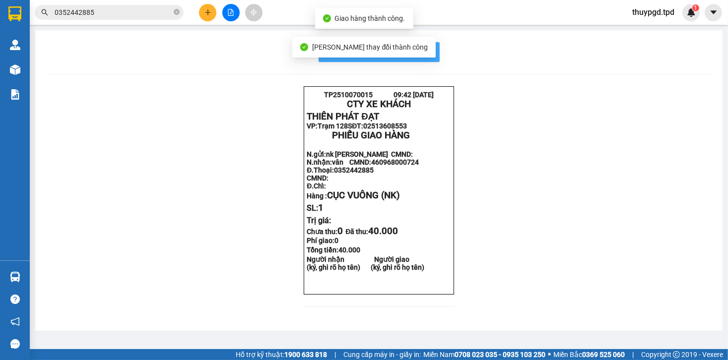
click at [428, 52] on button "In mẫu biên lai tự cấu hình" at bounding box center [378, 52] width 121 height 20
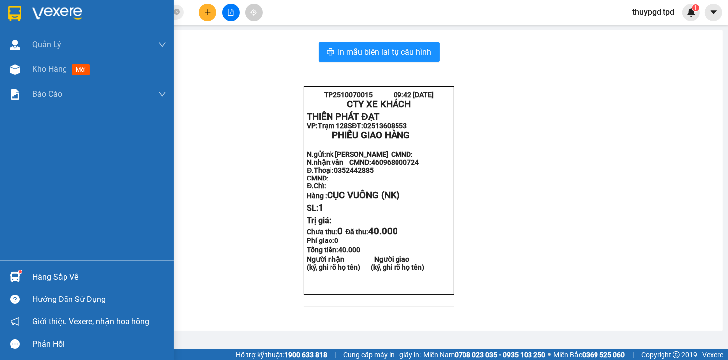
click at [15, 276] on img at bounding box center [15, 277] width 10 height 10
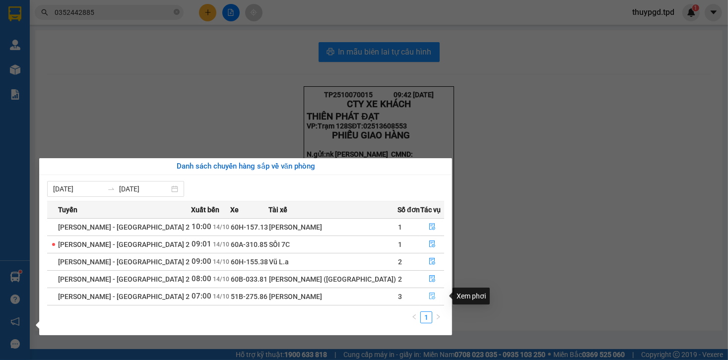
click at [429, 297] on icon "file-done" at bounding box center [432, 296] width 6 height 7
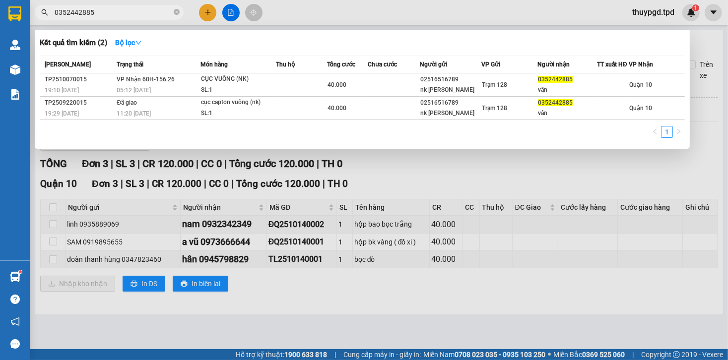
click at [175, 9] on icon "close-circle" at bounding box center [177, 12] width 6 height 6
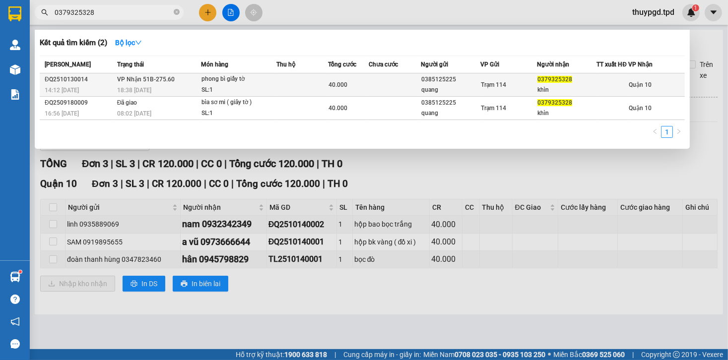
type input "0379325328"
click at [240, 96] on div "SL: 1" at bounding box center [238, 90] width 74 height 11
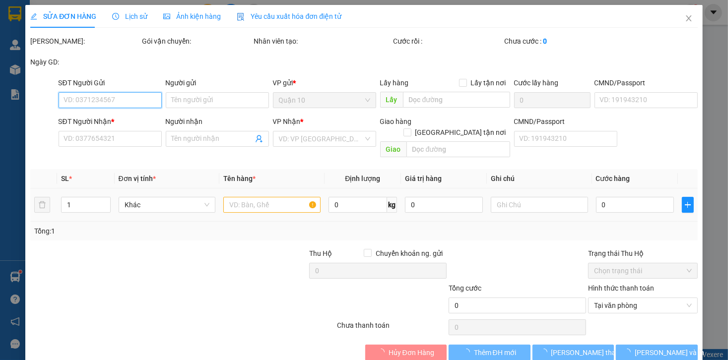
type input "0385125225"
type input "quang"
type input "0379325328"
type input "khìn"
type input "40.000"
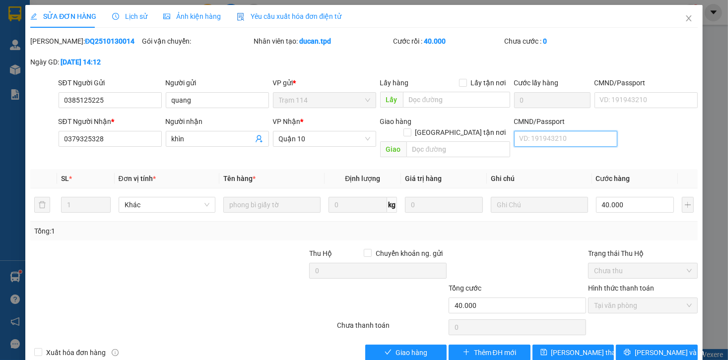
click at [556, 135] on input "CMND/Passport" at bounding box center [565, 139] width 103 height 16
type input "075088022336- ÔN DẰN KHÌN"
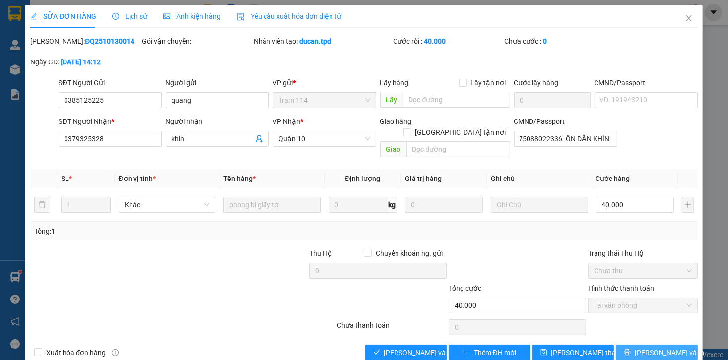
scroll to position [0, 0]
click at [660, 347] on span "[PERSON_NAME] và In" at bounding box center [668, 352] width 69 height 11
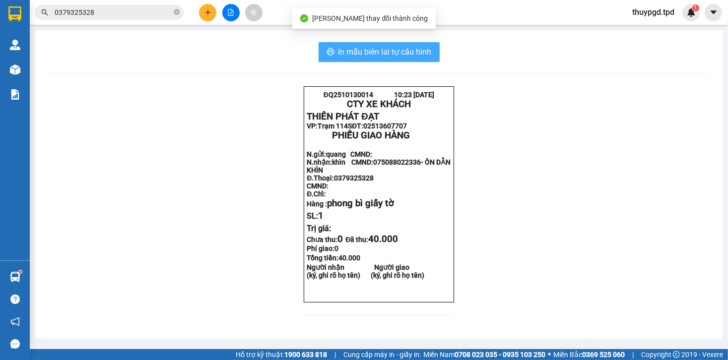
click at [391, 48] on span "In mẫu biên lai tự cấu hình" at bounding box center [384, 52] width 93 height 12
